Goal: Transaction & Acquisition: Download file/media

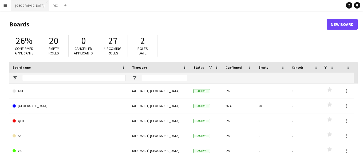
click at [20, 6] on button "NSW Close" at bounding box center [30, 5] width 38 height 10
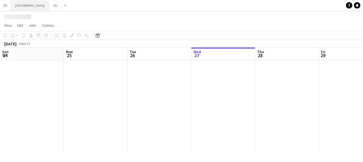
scroll to position [0, 128]
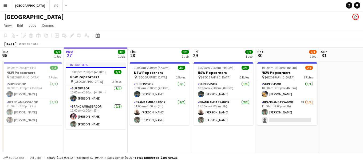
click at [6, 4] on app-icon "Menu" at bounding box center [5, 5] width 4 height 4
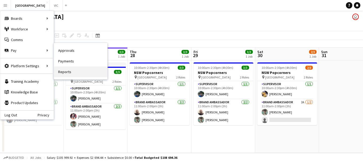
click at [65, 72] on link "Reports" at bounding box center [80, 71] width 53 height 11
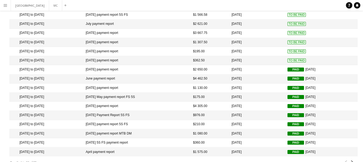
scroll to position [81, 0]
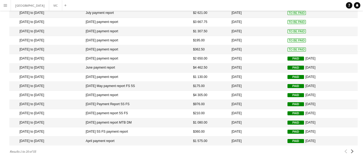
click at [33, 140] on mat-cell "[DATE] to [DATE]" at bounding box center [46, 140] width 74 height 9
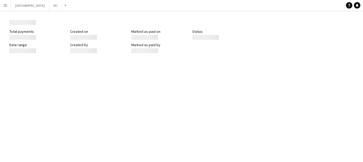
click at [33, 140] on div "Menu Boards Boards Boards All jobs Status Workforce Workforce My Workforce Recr…" at bounding box center [181, 81] width 363 height 162
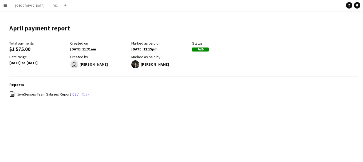
click at [82, 95] on link "xlsx" at bounding box center [85, 94] width 7 height 5
click at [5, 5] on app-icon "Menu" at bounding box center [5, 5] width 4 height 4
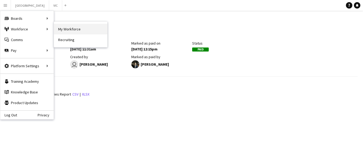
click at [66, 30] on link "My Workforce" at bounding box center [80, 29] width 53 height 11
